Goal: Information Seeking & Learning: Learn about a topic

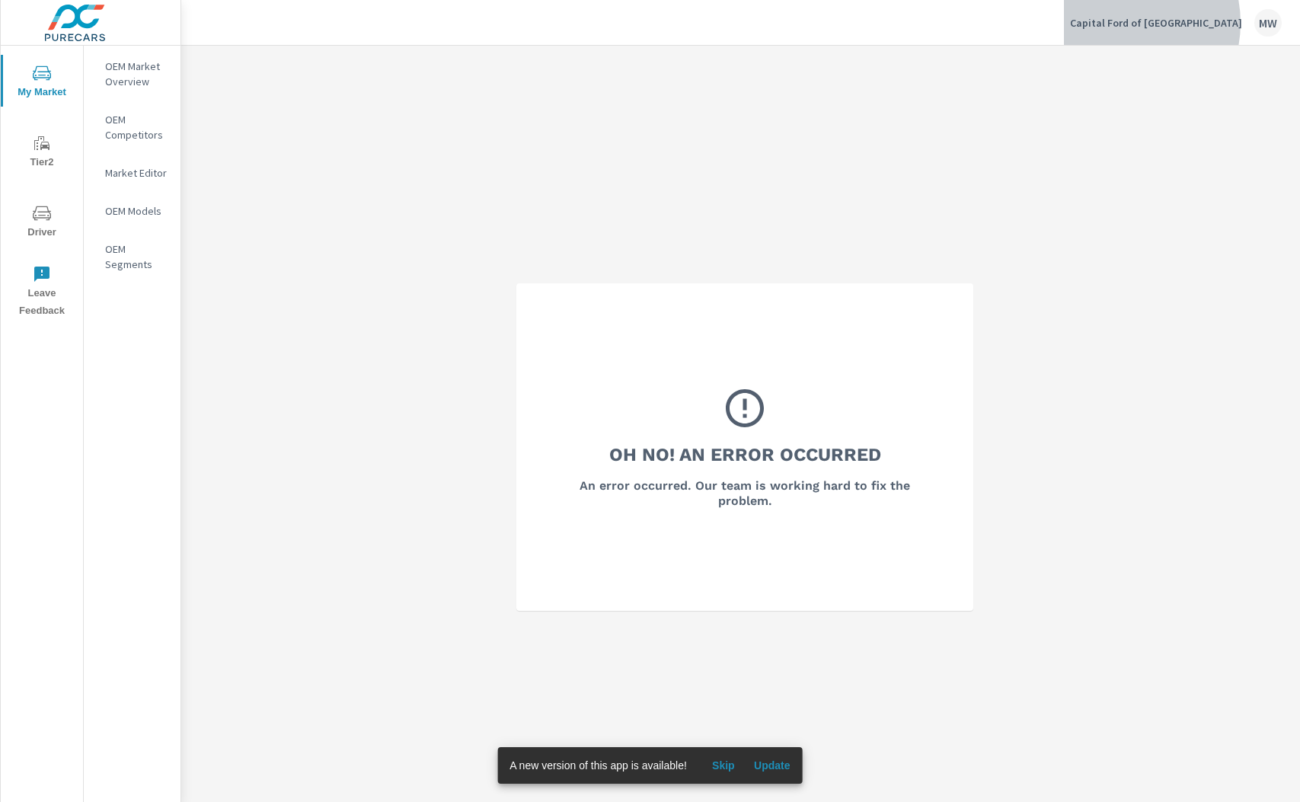
click at [1164, 23] on p "Capital Ford of Wilmington" at bounding box center [1156, 23] width 172 height 14
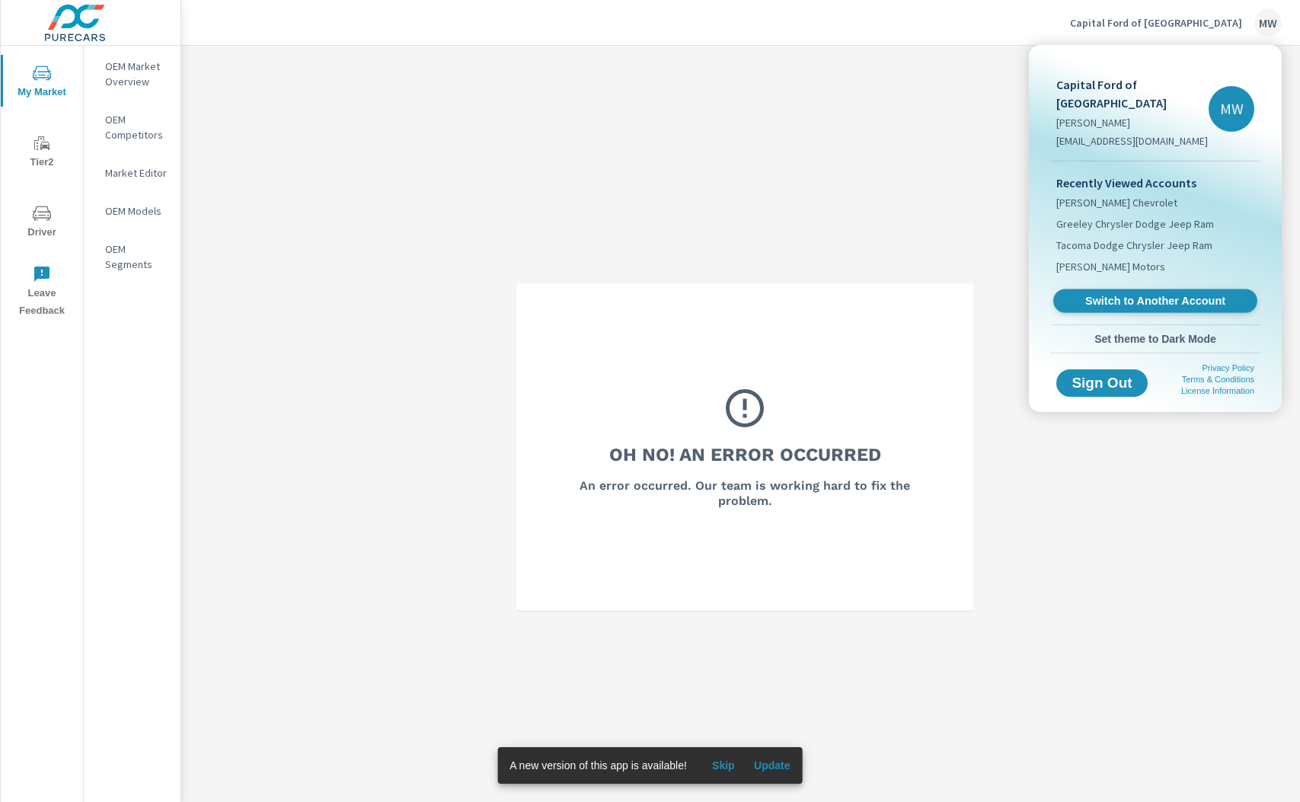
click at [1159, 294] on span "Switch to Another Account" at bounding box center [1154, 301] width 187 height 14
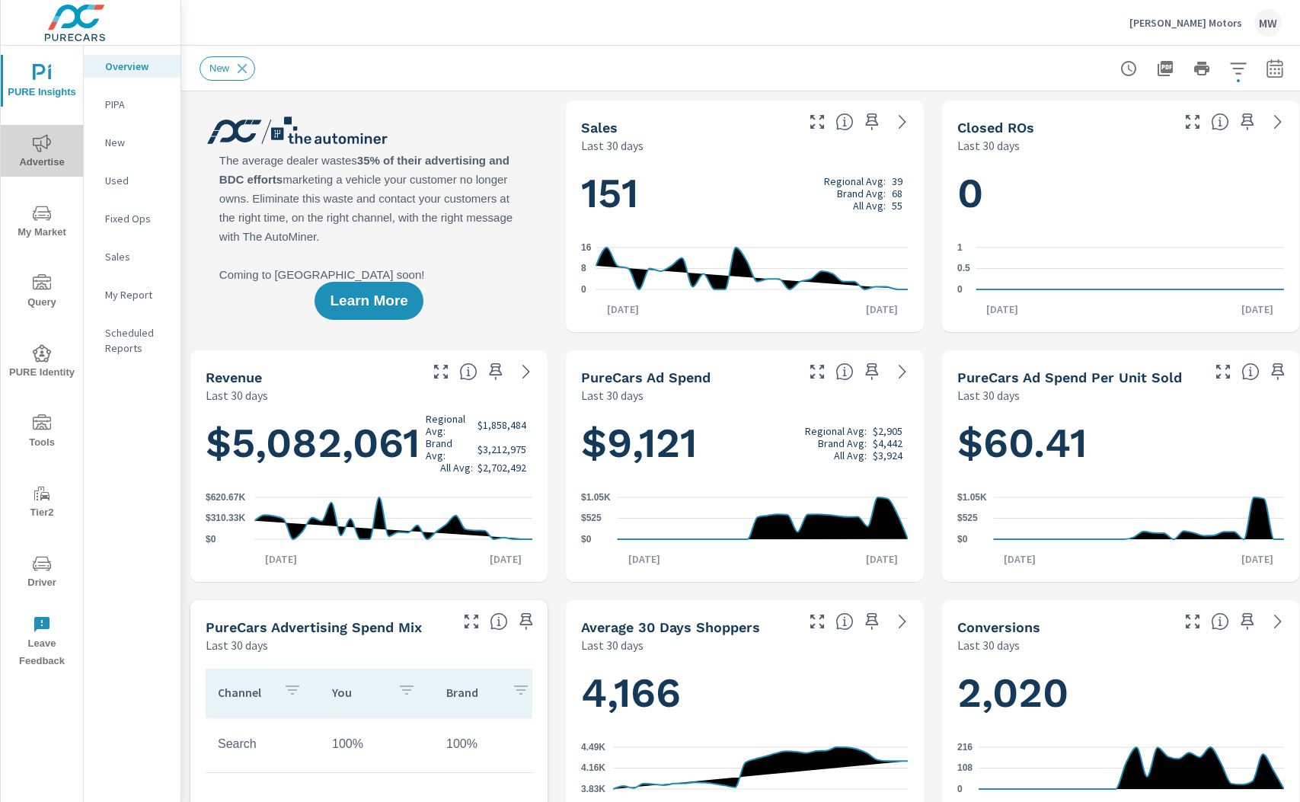
click at [37, 156] on span "Advertise" at bounding box center [41, 152] width 73 height 37
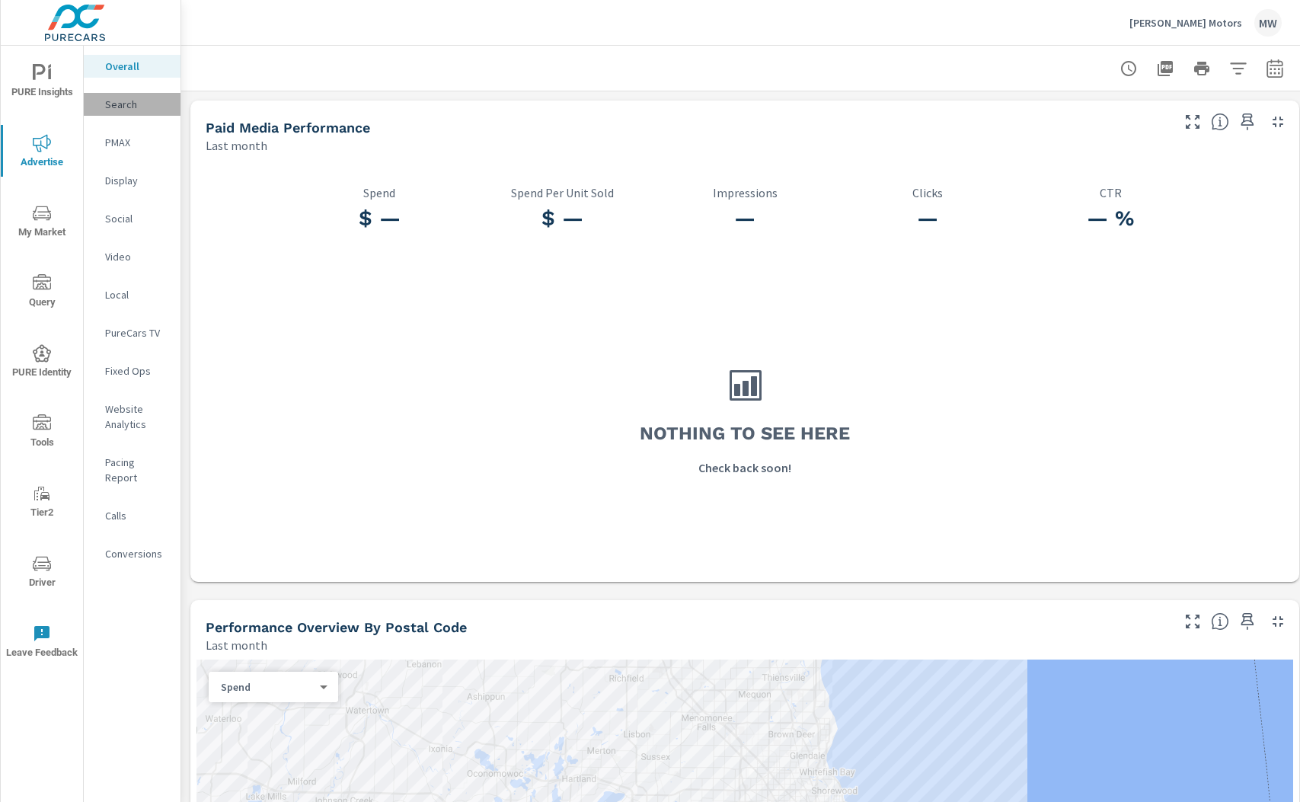
click at [123, 95] on div "Search" at bounding box center [132, 104] width 97 height 23
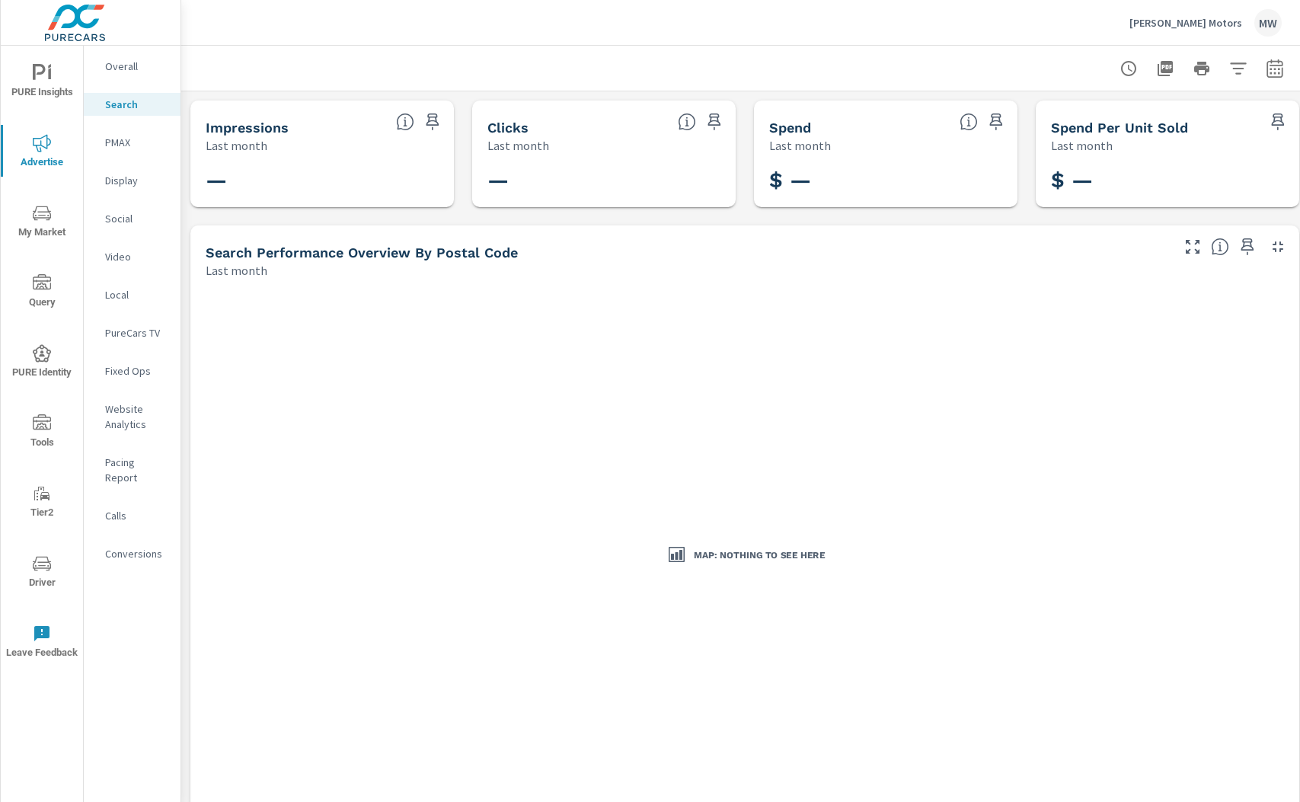
click at [114, 147] on p "PMAX" at bounding box center [136, 142] width 63 height 15
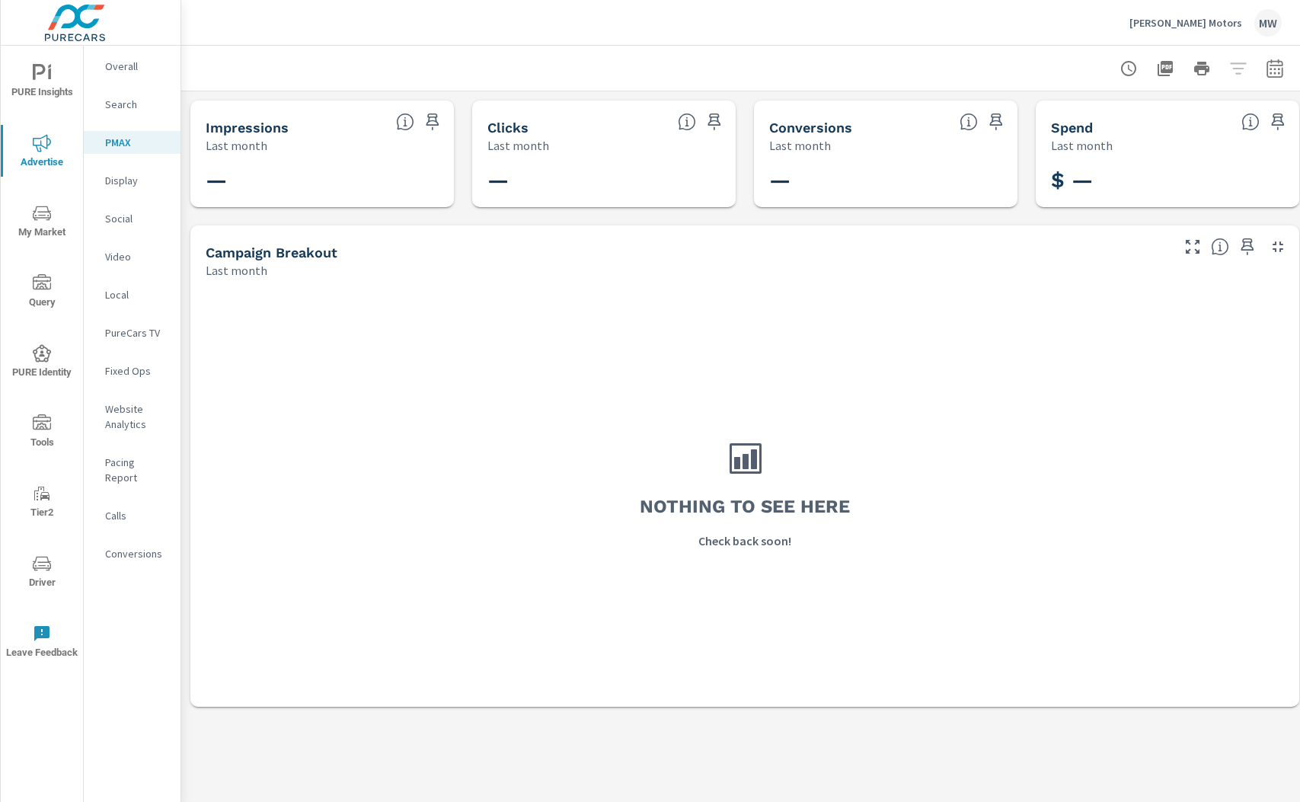
click at [122, 187] on p "Display" at bounding box center [136, 180] width 63 height 15
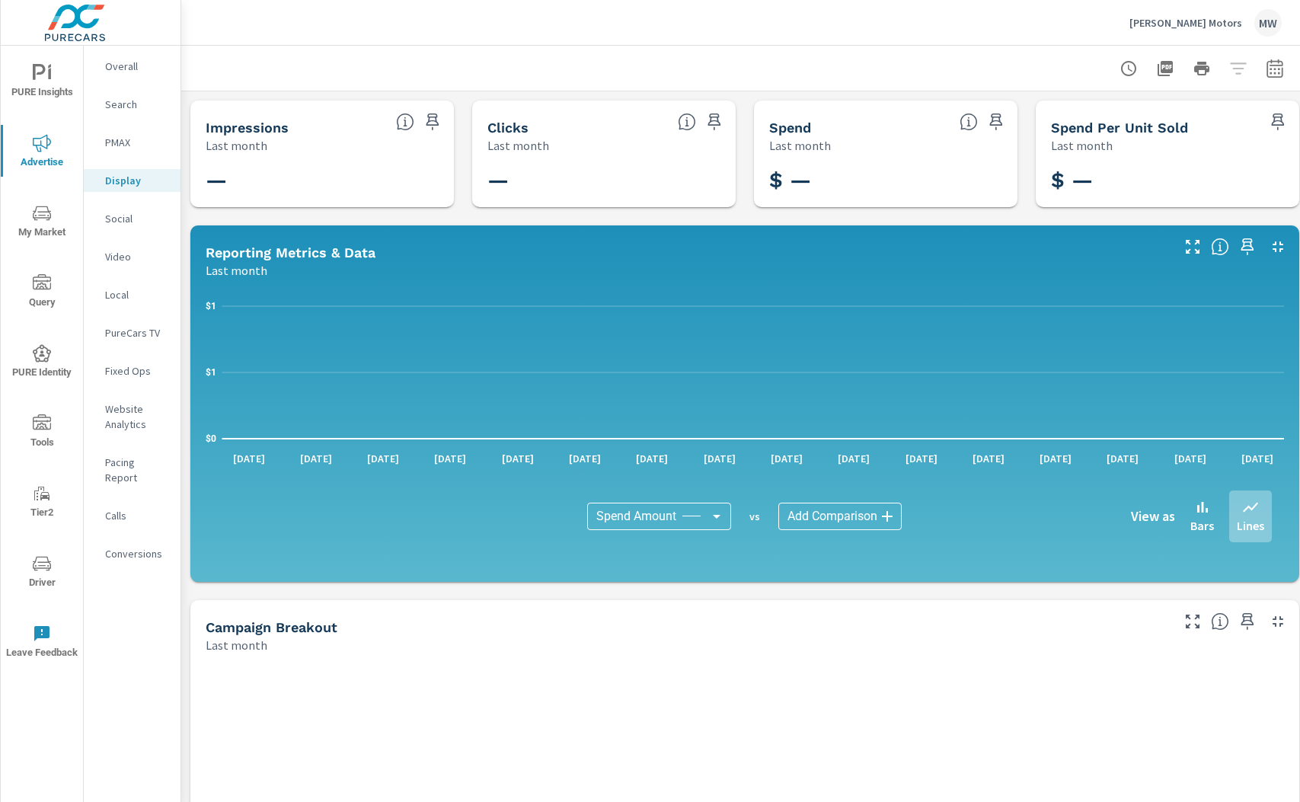
click at [1231, 70] on div at bounding box center [1201, 68] width 177 height 30
click at [1281, 67] on icon "button" at bounding box center [1274, 68] width 18 height 18
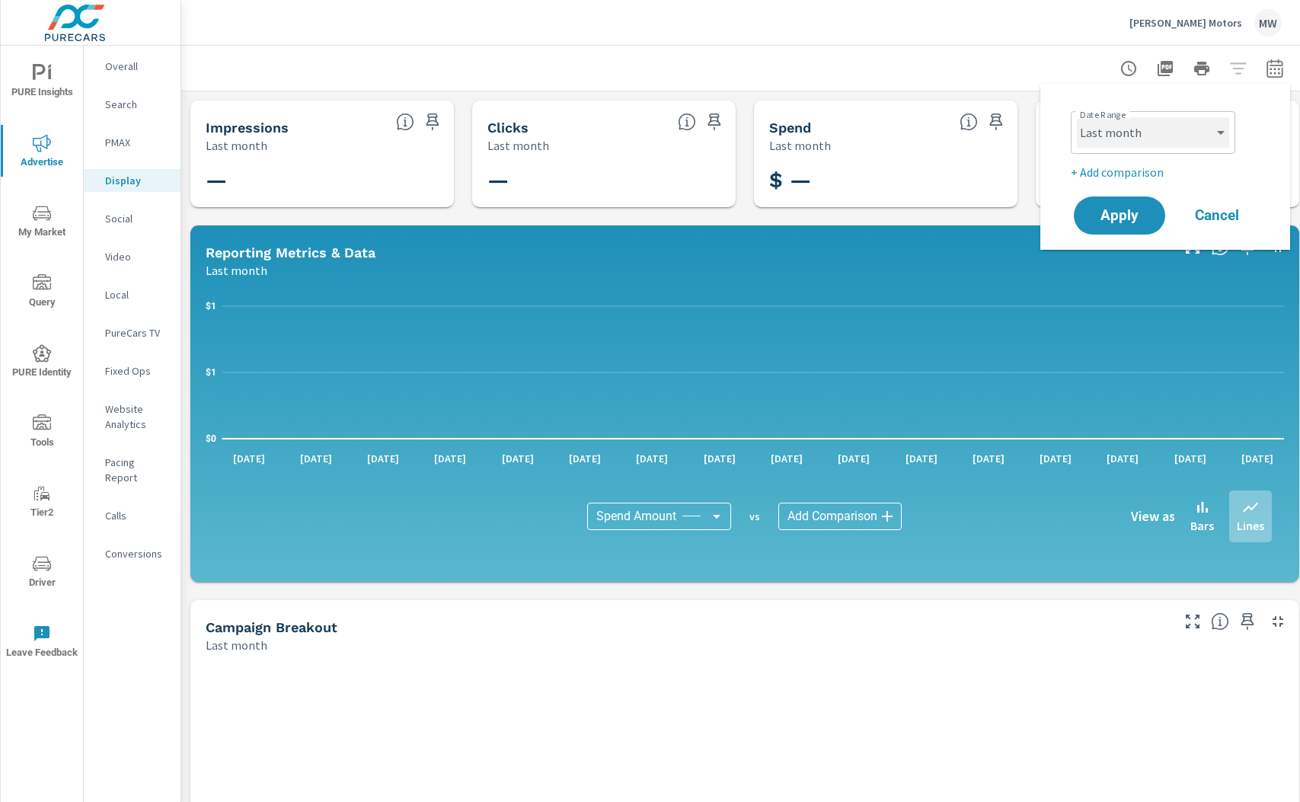
click at [1208, 132] on select "Custom [DATE] Last week Last 7 days Last 14 days Last 30 days Last 45 days Last…" at bounding box center [1153, 132] width 152 height 30
click at [1077, 117] on select "Custom [DATE] Last week Last 7 days Last 14 days Last 30 days Last 45 days Last…" at bounding box center [1153, 132] width 152 height 30
select select "Last 14 days"
click at [1122, 209] on span "Apply" at bounding box center [1119, 216] width 62 height 14
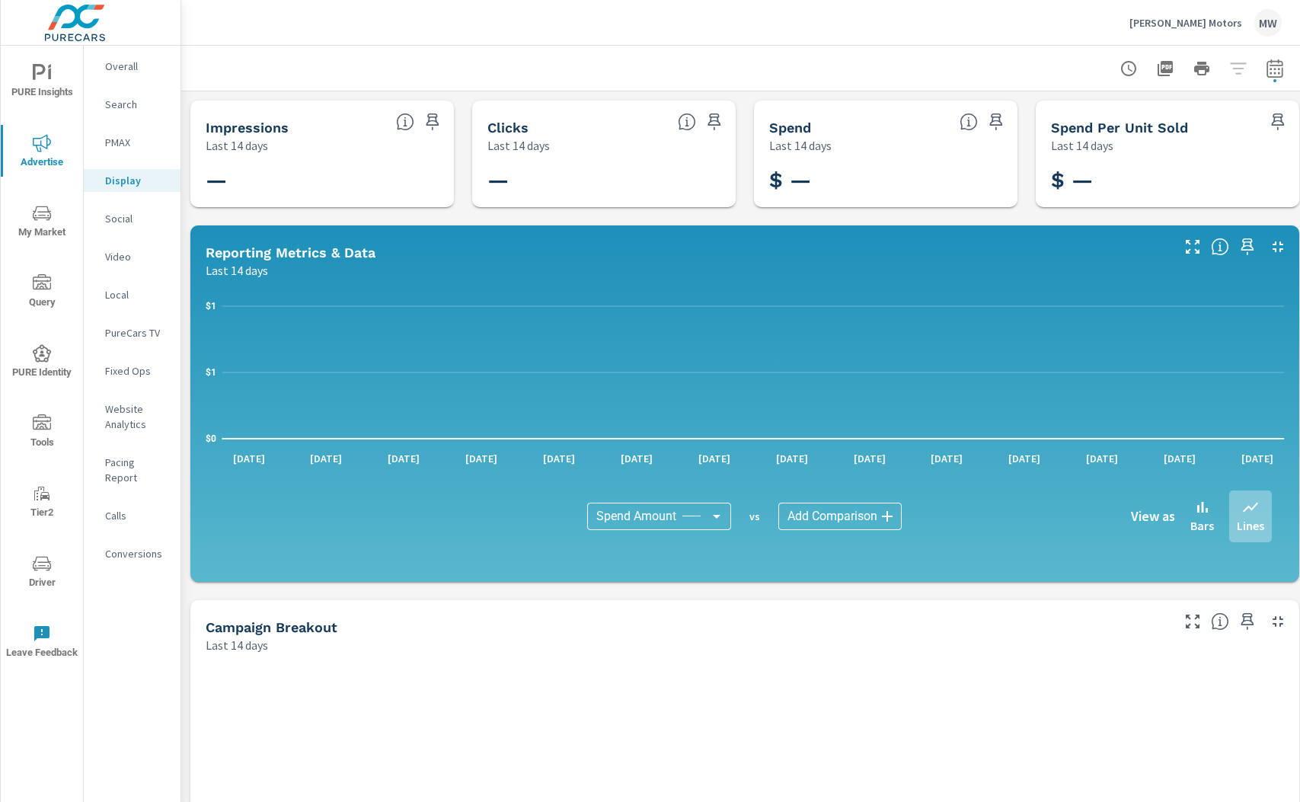
click at [121, 142] on p "PMAX" at bounding box center [136, 142] width 63 height 15
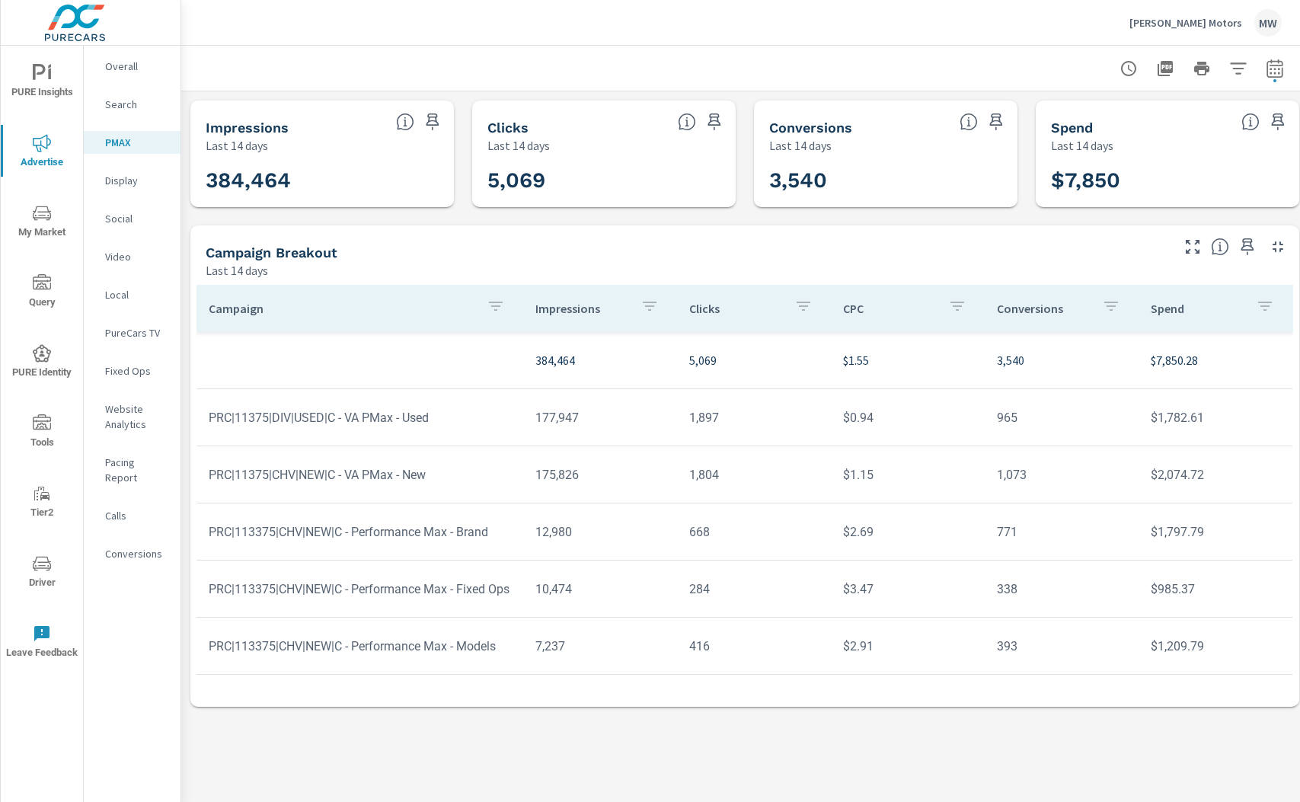
click at [129, 112] on div "Search" at bounding box center [132, 104] width 97 height 23
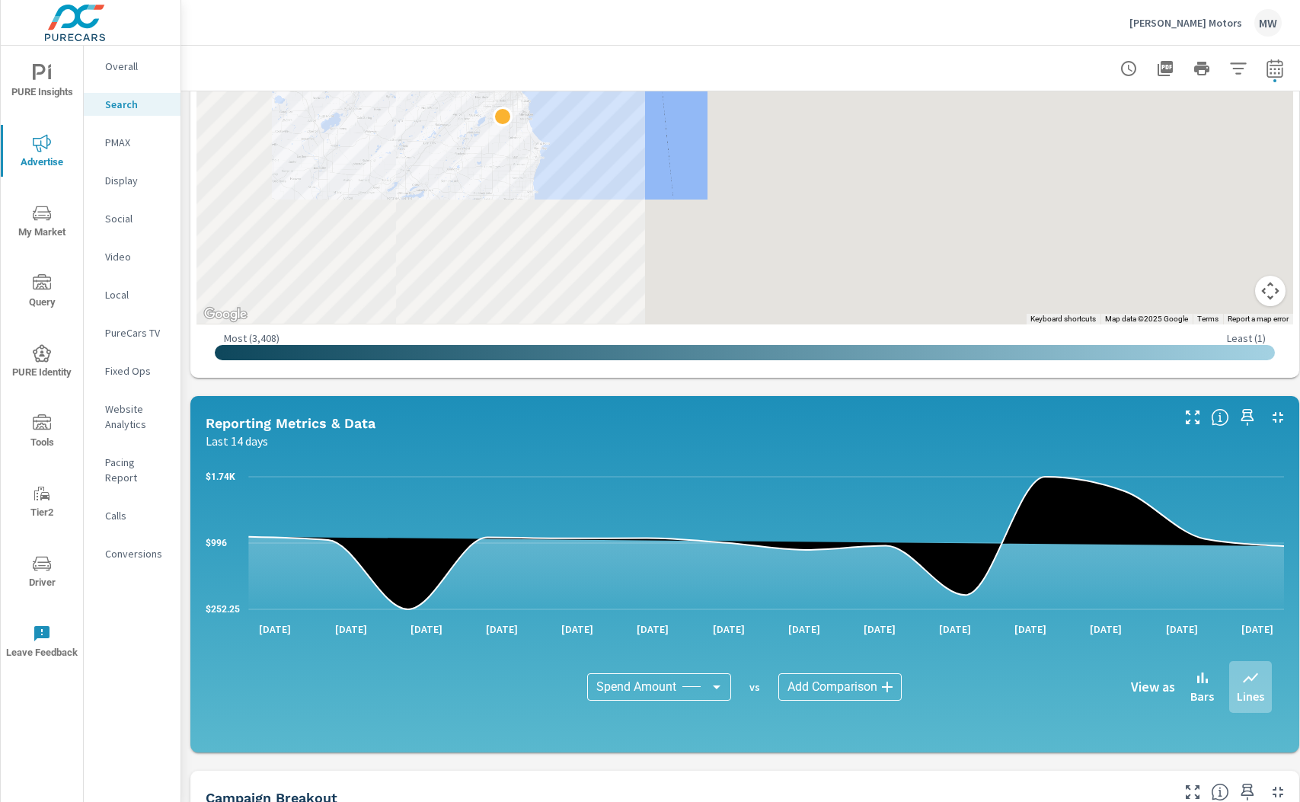
scroll to position [476, 0]
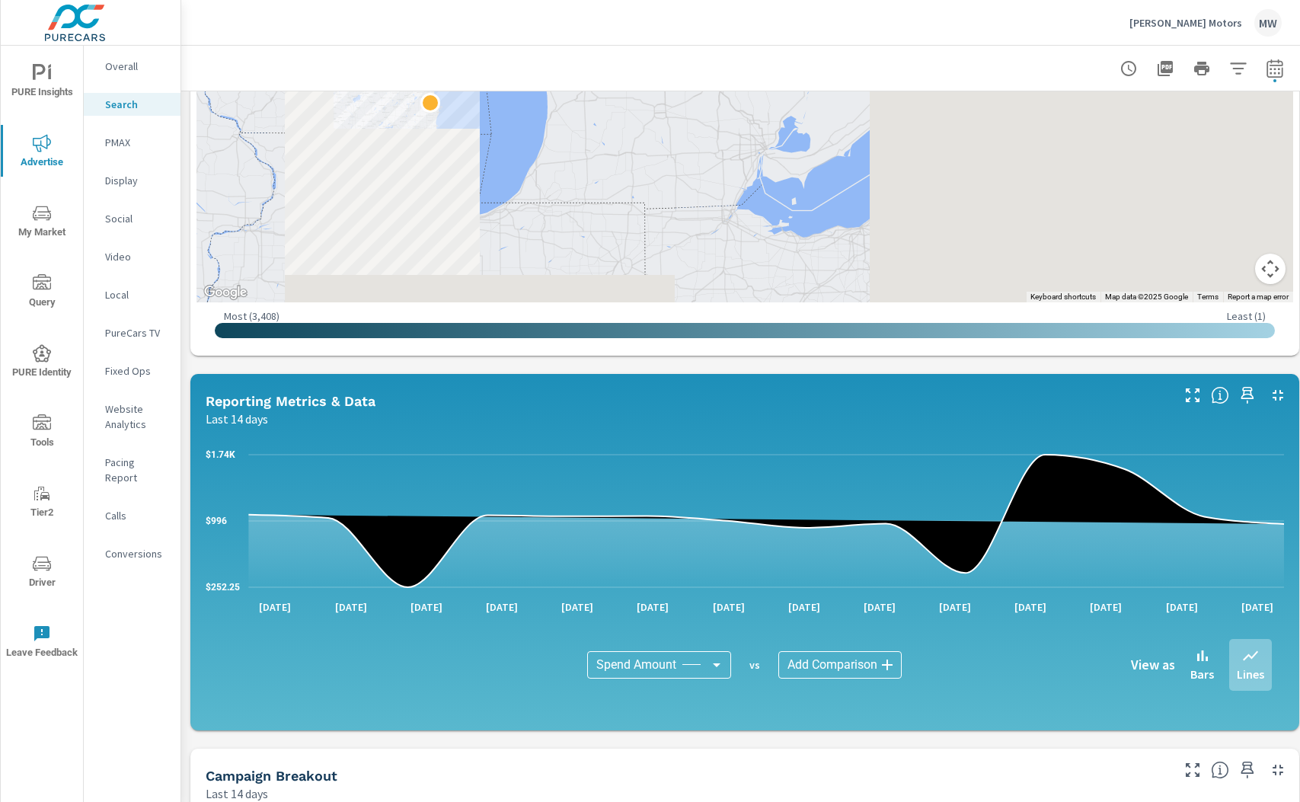
click at [133, 62] on p "Overall" at bounding box center [136, 66] width 63 height 15
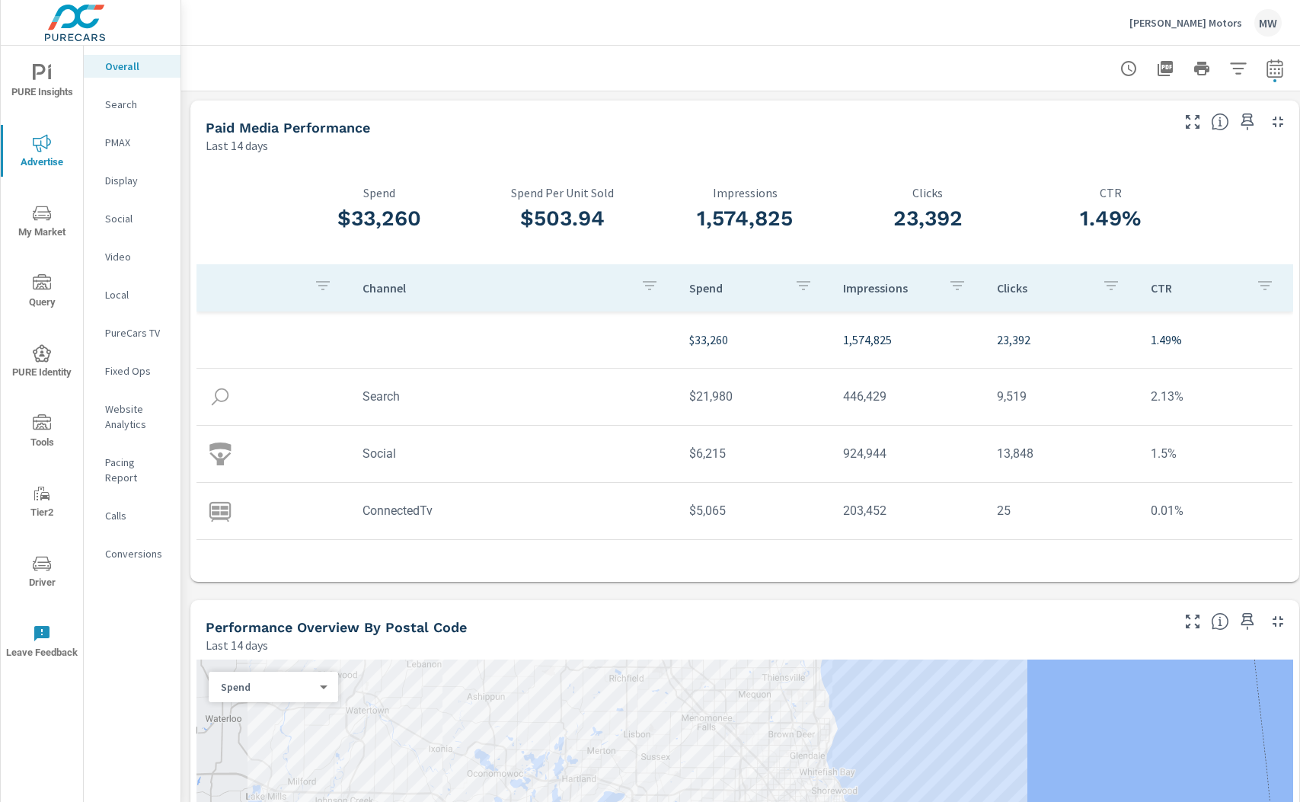
click at [121, 371] on p "Fixed Ops" at bounding box center [136, 370] width 63 height 15
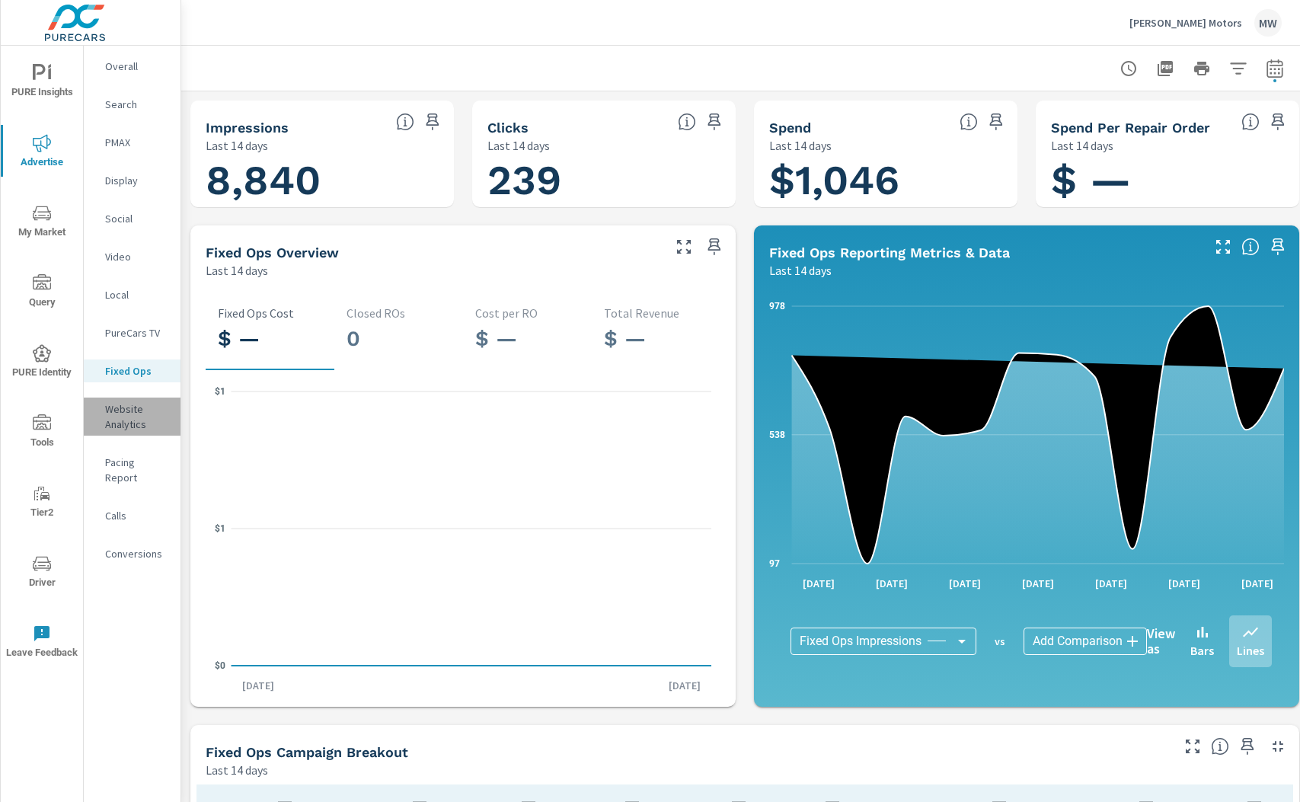
click at [127, 410] on p "Website Analytics" at bounding box center [136, 416] width 63 height 30
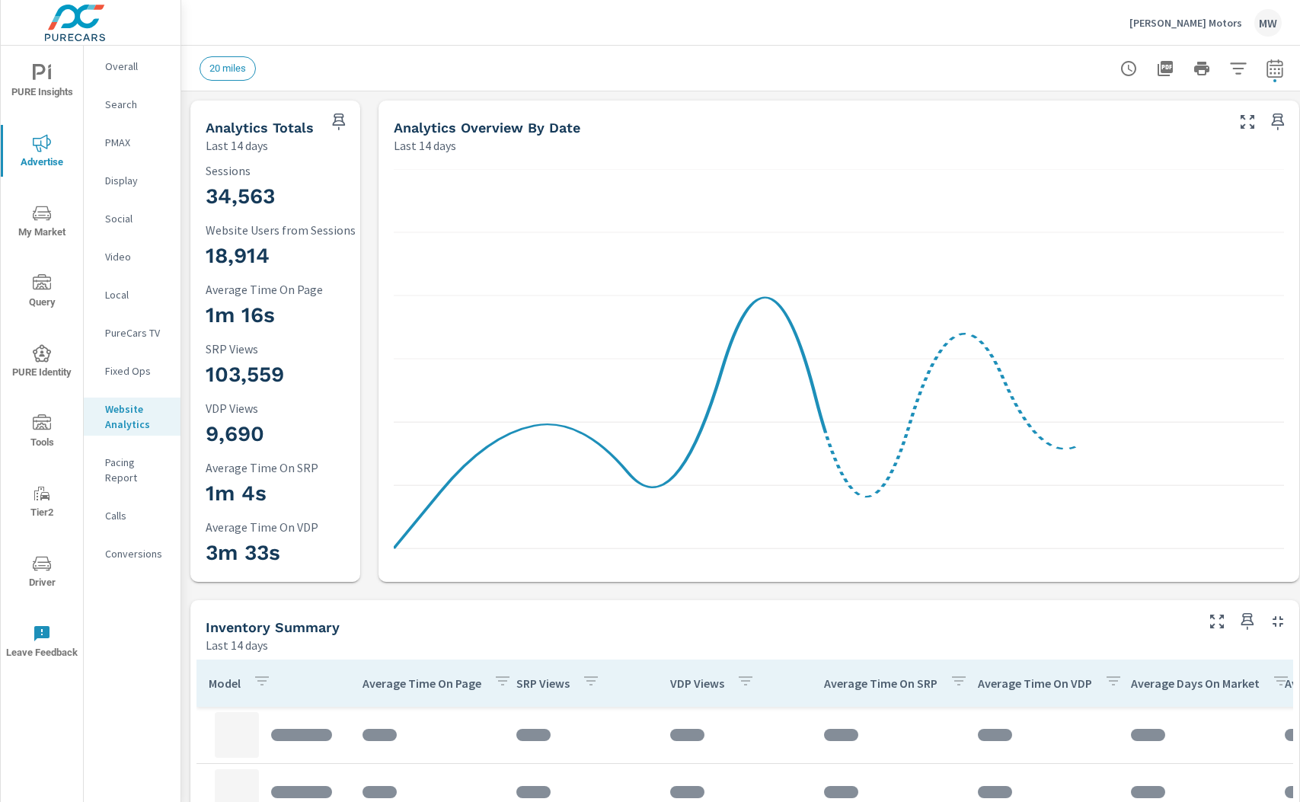
click at [126, 101] on p "Search" at bounding box center [136, 104] width 63 height 15
